Goal: Navigation & Orientation: Find specific page/section

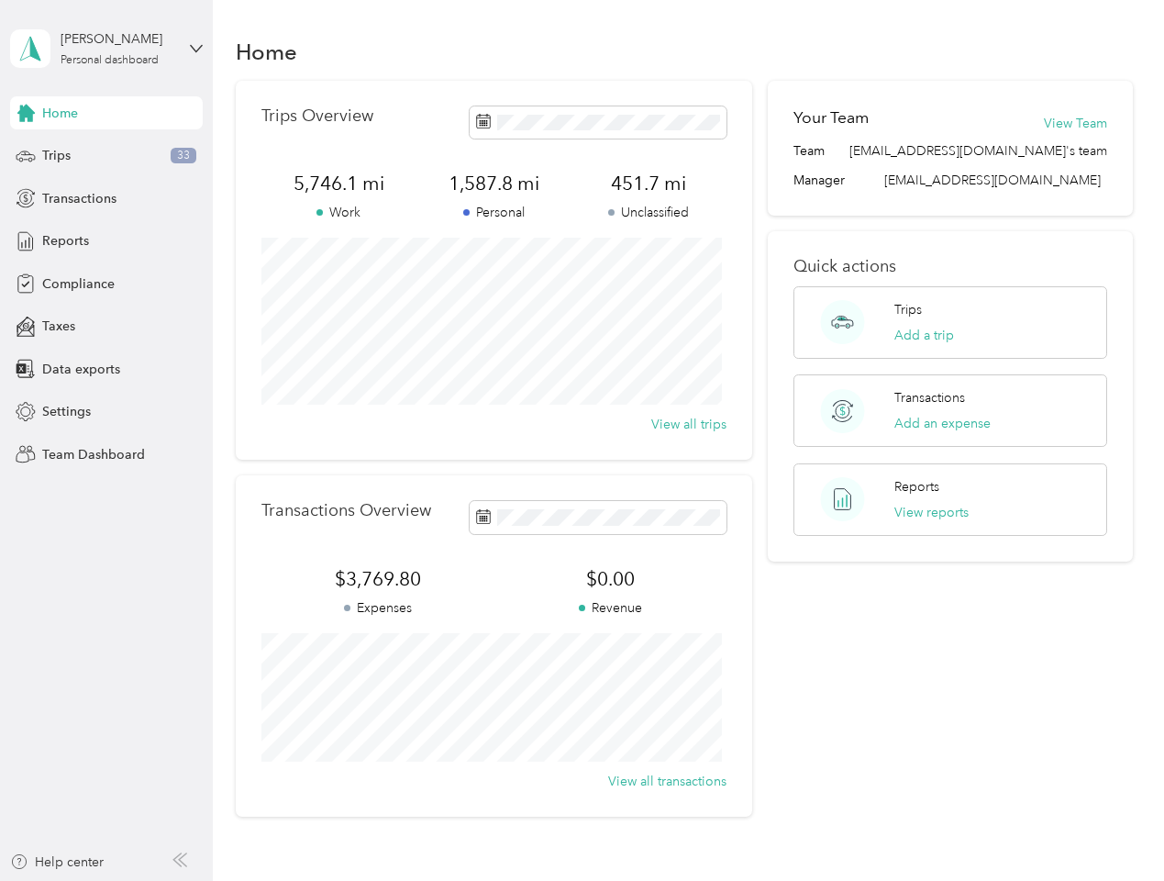
click at [582, 440] on div "Trips Overview 5,746.1 mi Work 1,587.8 mi Personal 451.7 mi Unclassified View a…" at bounding box center [494, 270] width 516 height 379
click at [106, 49] on div "[PERSON_NAME]" at bounding box center [118, 38] width 115 height 19
click at [106, 113] on div "You’re signed in as [EMAIL_ADDRESS][DOMAIN_NAME] Team dashboard Personal dashbo…" at bounding box center [203, 160] width 386 height 187
click at [26, 113] on div "You’re signed in as [EMAIL_ADDRESS][DOMAIN_NAME] Team dashboard Personal dashbo…" at bounding box center [203, 160] width 386 height 187
click at [106, 156] on div "Trips 33" at bounding box center [106, 155] width 193 height 33
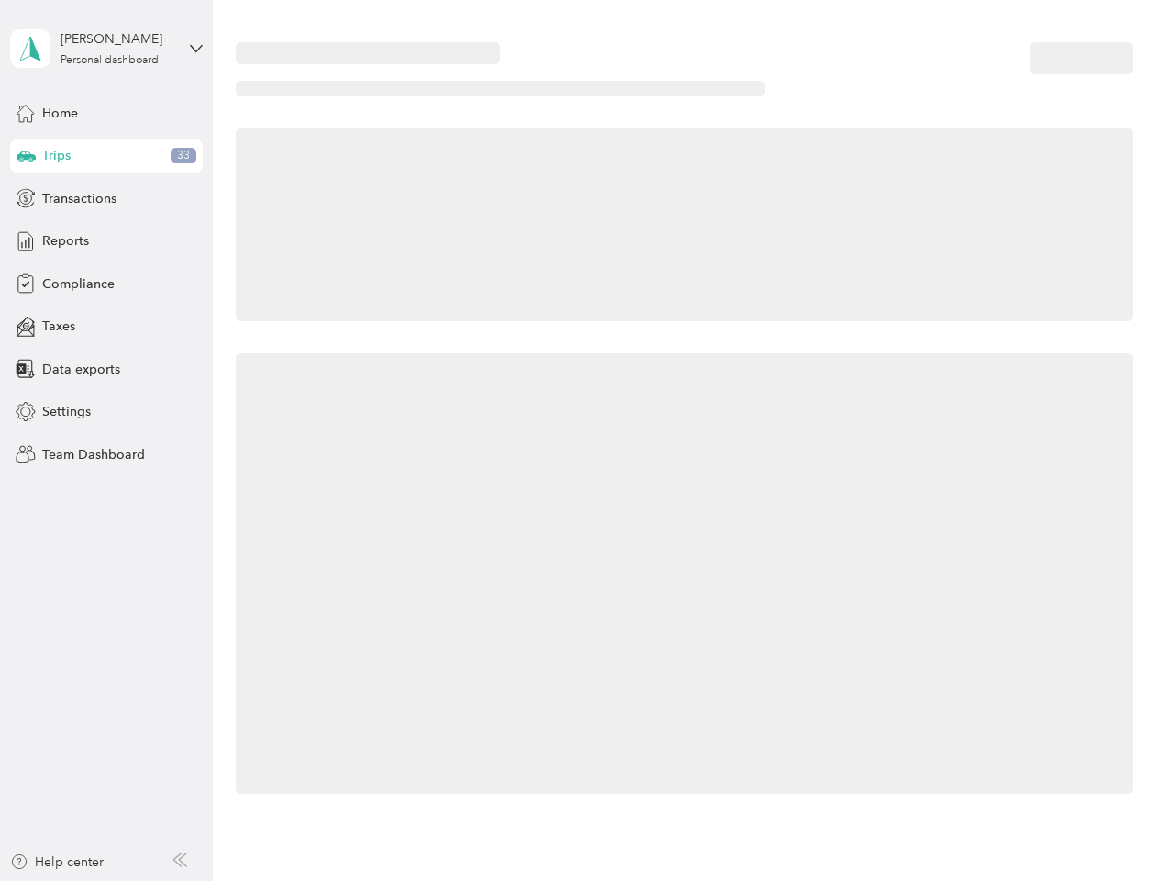
click at [26, 156] on icon at bounding box center [26, 154] width 19 height 9
click at [106, 198] on span "Transactions" at bounding box center [79, 198] width 74 height 19
click at [26, 198] on icon at bounding box center [26, 198] width 20 height 20
click at [106, 241] on div "Reports" at bounding box center [106, 241] width 193 height 33
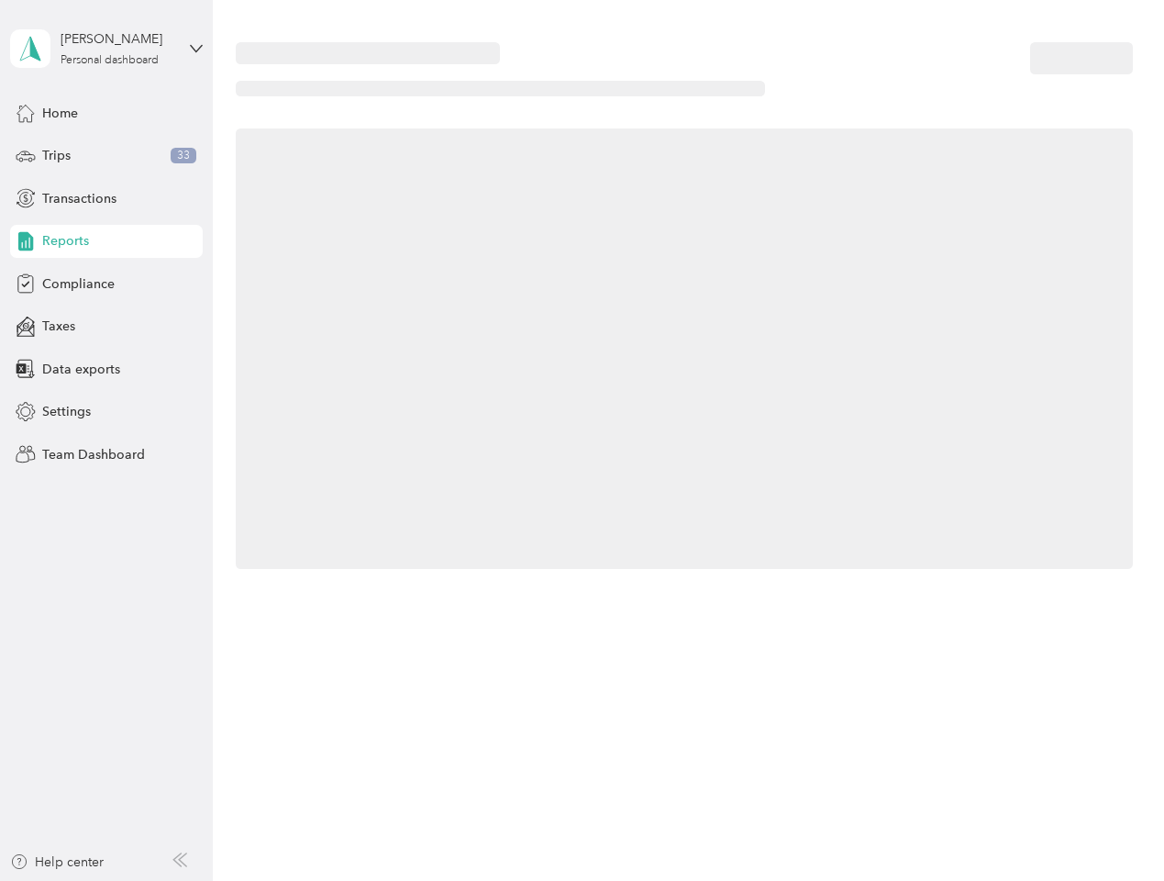
click at [26, 241] on icon at bounding box center [26, 241] width 20 height 20
